Goal: Transaction & Acquisition: Purchase product/service

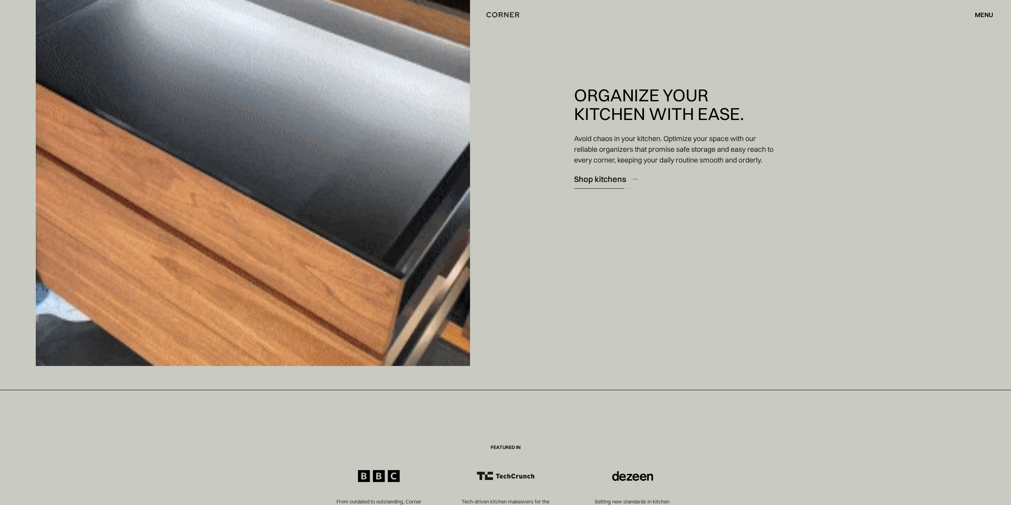
scroll to position [2912, 0]
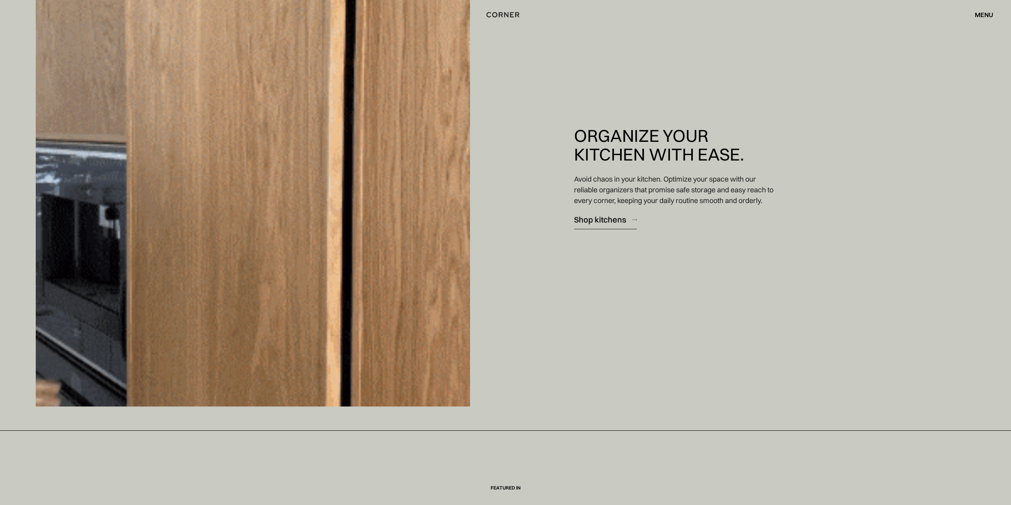
click at [602, 216] on div "Shop kitchens" at bounding box center [600, 219] width 52 height 11
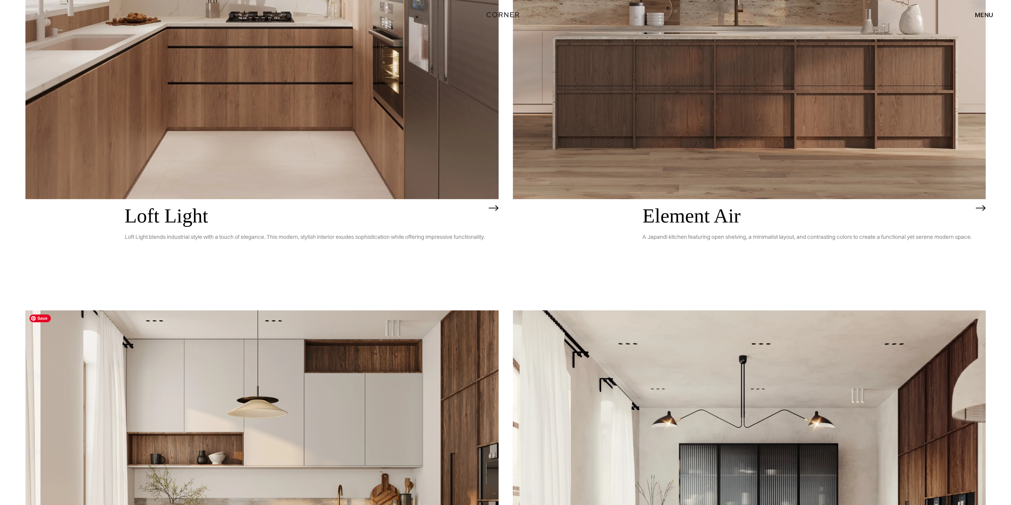
scroll to position [264, 0]
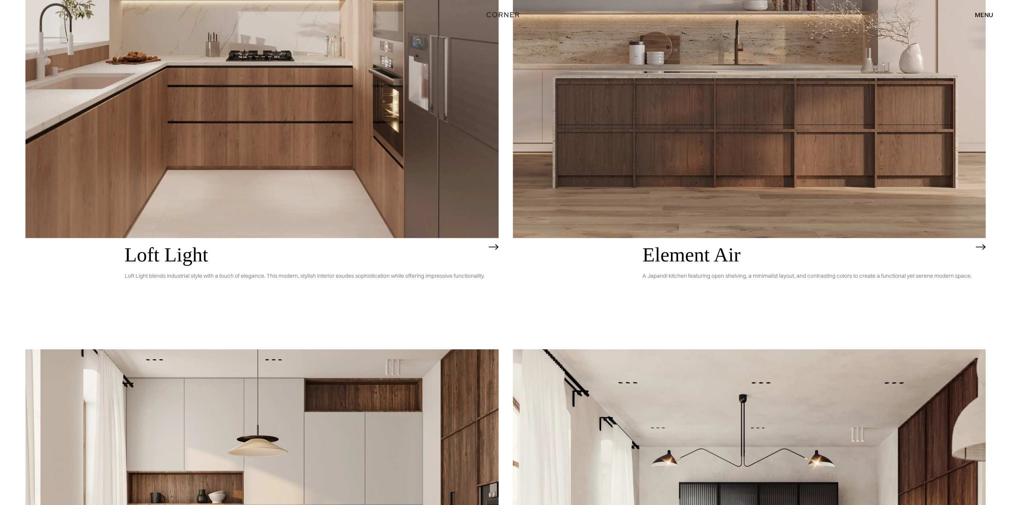
click at [140, 101] on img at bounding box center [261, 48] width 473 height 378
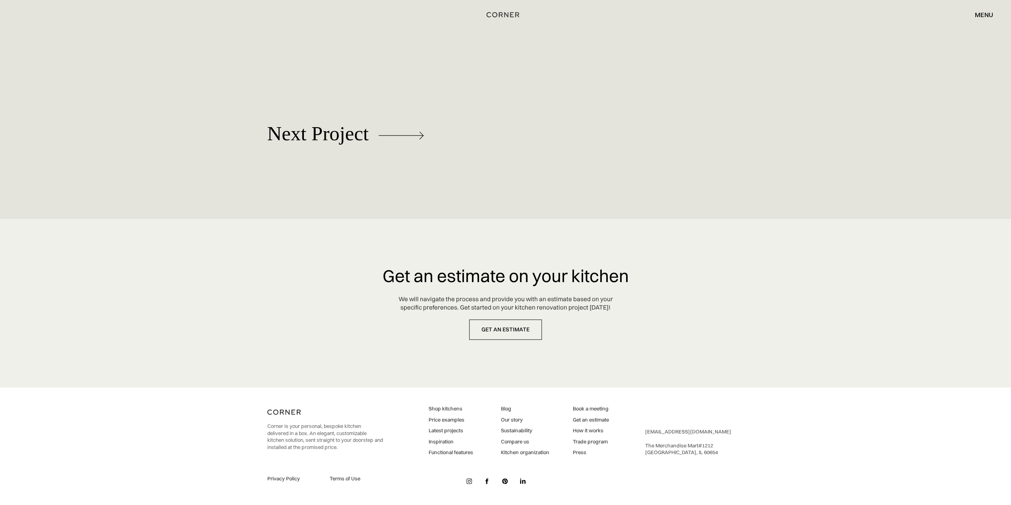
scroll to position [3600, 0]
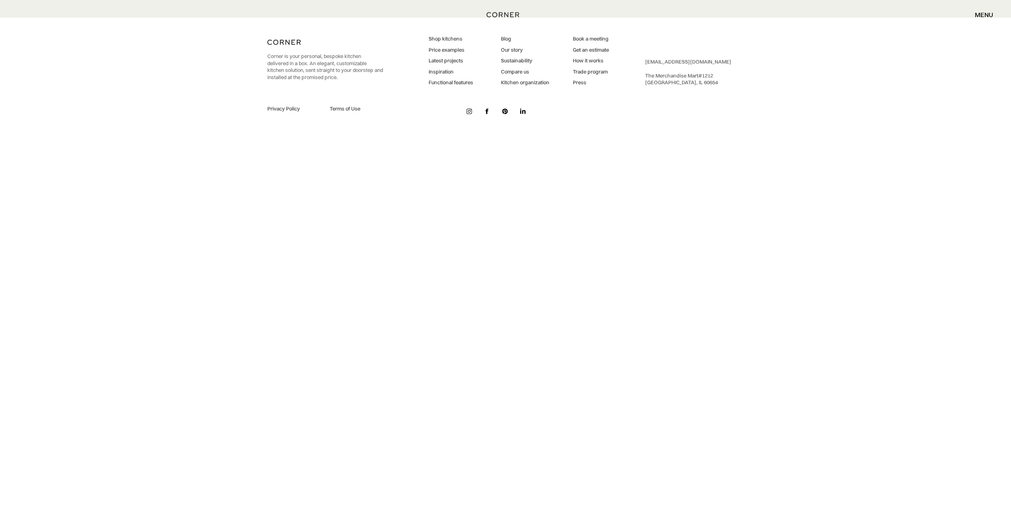
scroll to position [3737, 0]
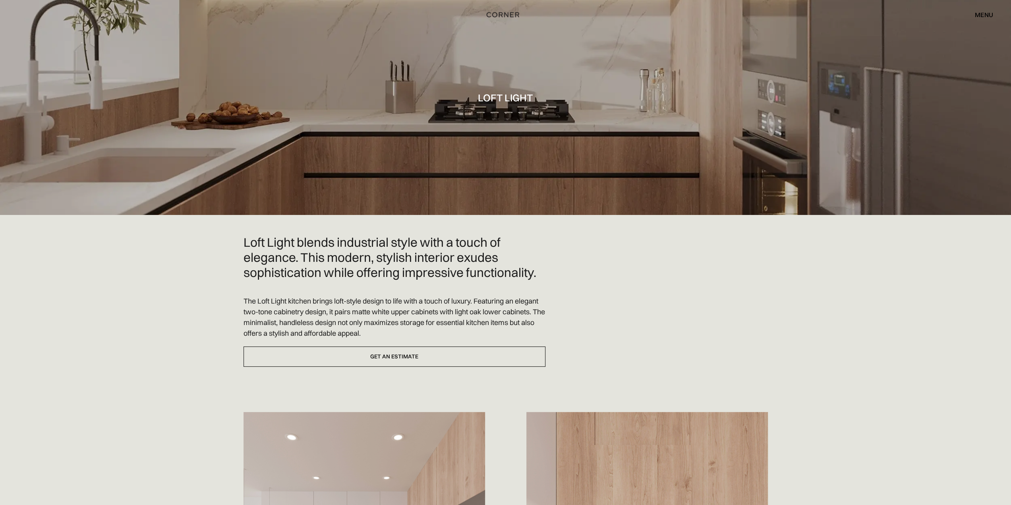
scroll to position [0, 0]
